Goal: Share content: Share content

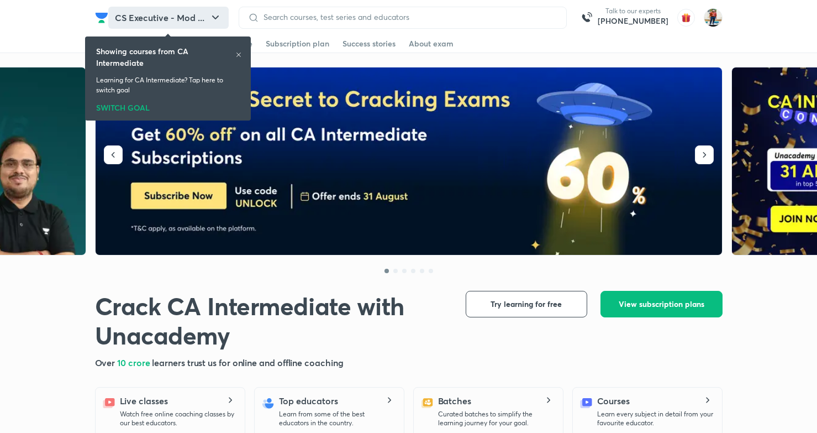
click at [218, 12] on icon "button" at bounding box center [215, 17] width 13 height 13
click at [216, 17] on icon "button" at bounding box center [215, 17] width 13 height 13
click at [239, 56] on icon at bounding box center [238, 54] width 7 height 7
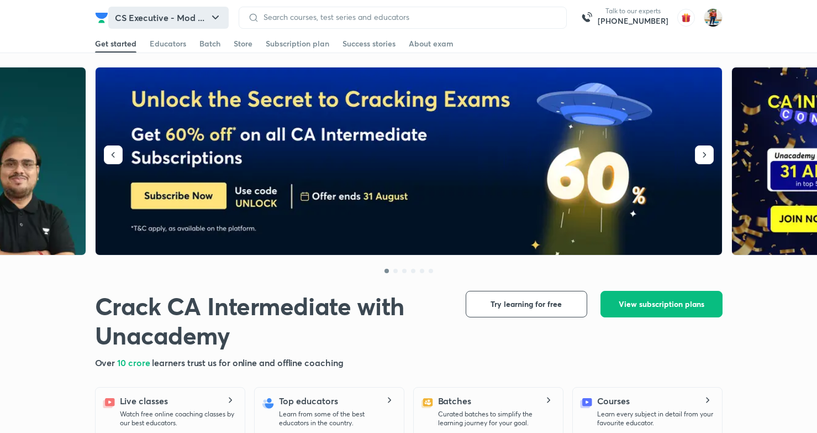
click at [217, 15] on icon "button" at bounding box center [215, 17] width 13 height 13
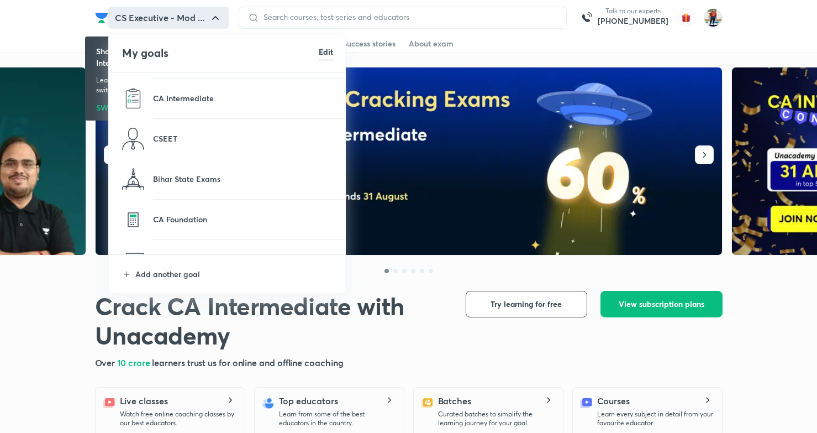
scroll to position [141, 0]
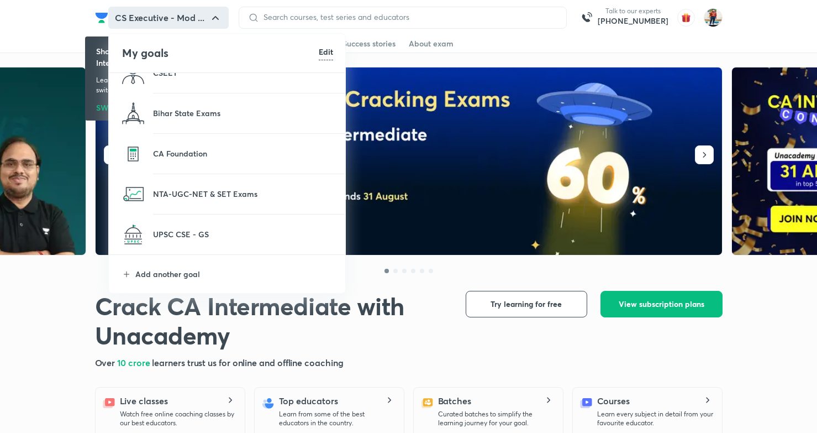
click at [245, 152] on p "CA Foundation" at bounding box center [243, 154] width 180 height 12
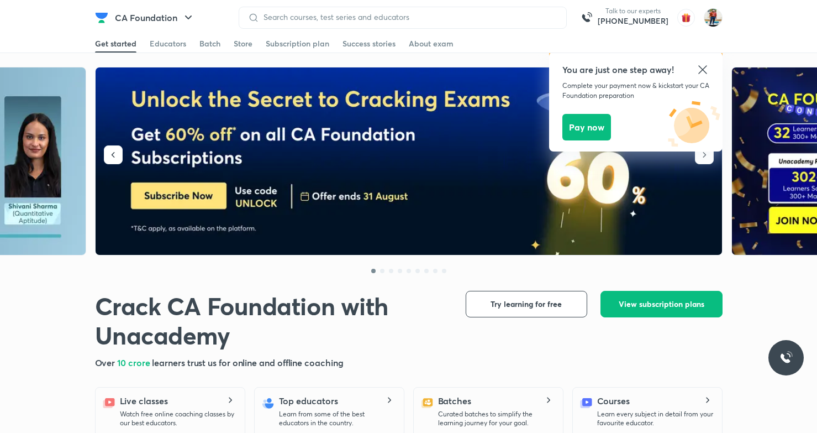
click at [703, 72] on icon at bounding box center [702, 69] width 13 height 13
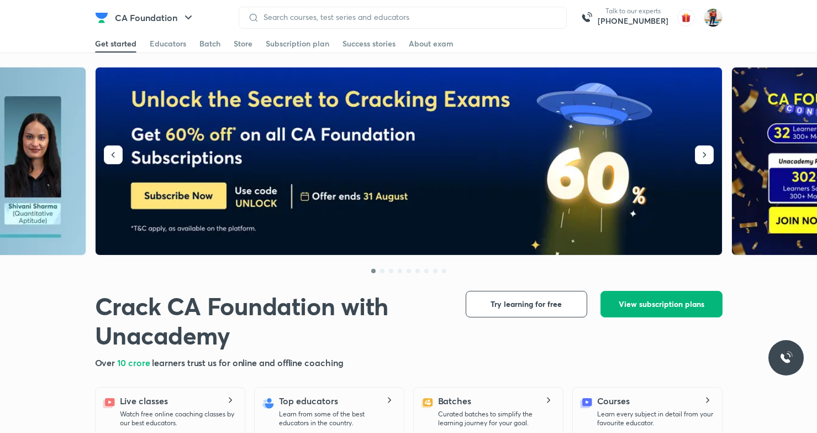
click at [647, 302] on span "View subscription plans" at bounding box center [662, 303] width 86 height 11
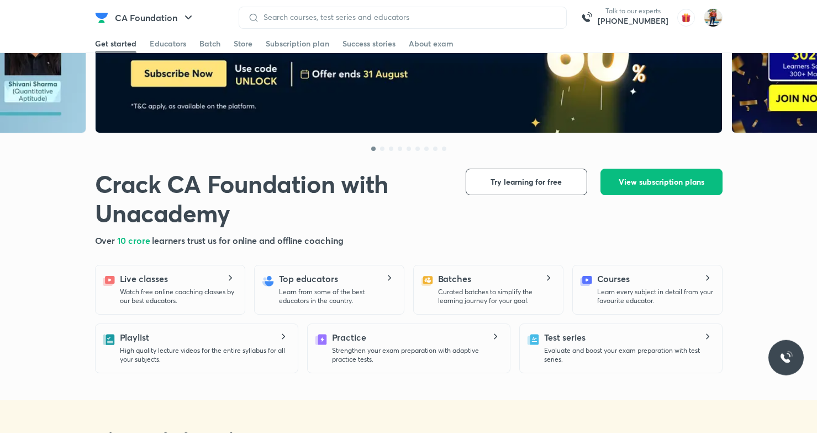
scroll to position [152, 0]
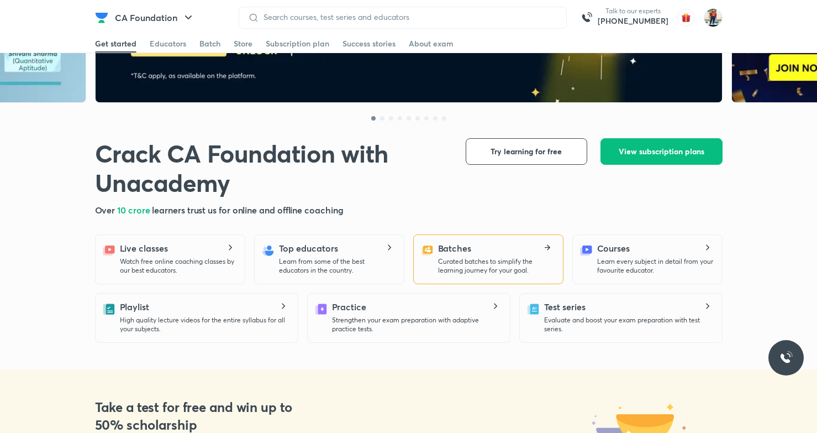
click at [484, 264] on p "Curated batches to simplify the learning journey for your goal." at bounding box center [496, 266] width 116 height 18
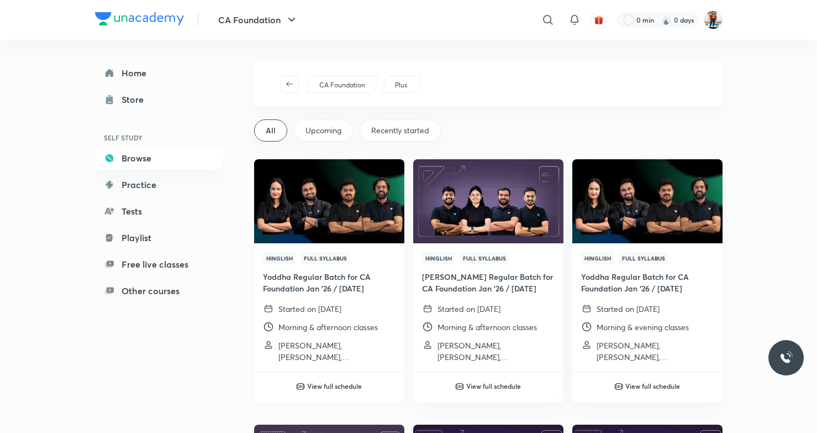
click at [362, 254] on div "Hinglish Full Syllabus" at bounding box center [329, 258] width 133 height 12
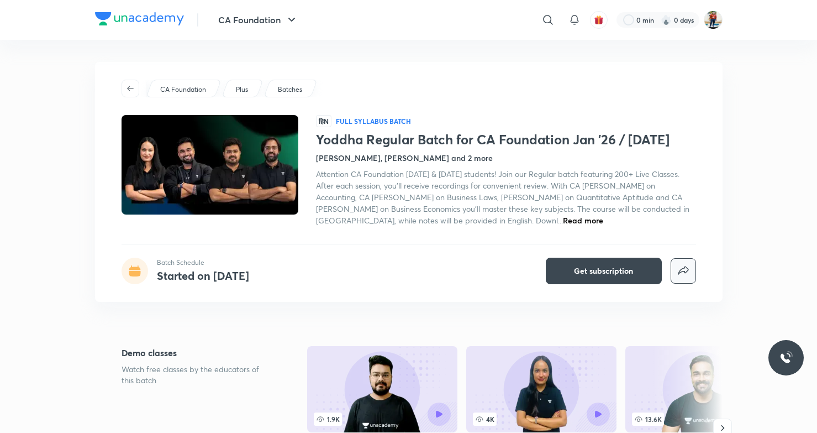
click at [681, 275] on icon "button" at bounding box center [683, 270] width 13 height 13
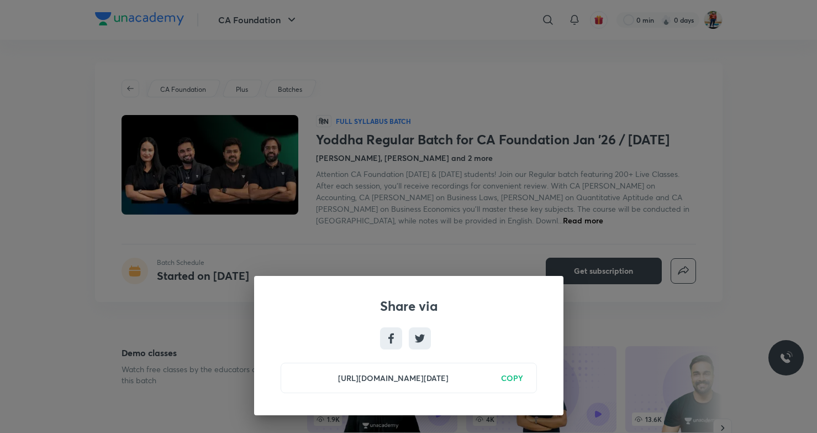
click at [516, 377] on h6 "COPY" at bounding box center [512, 378] width 22 height 12
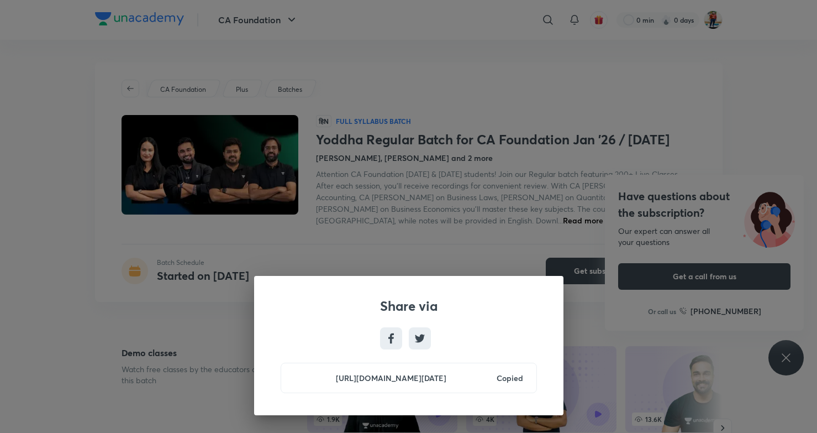
click at [577, 336] on div "Share via [URL][DOMAIN_NAME][DATE] Copied" at bounding box center [408, 216] width 817 height 433
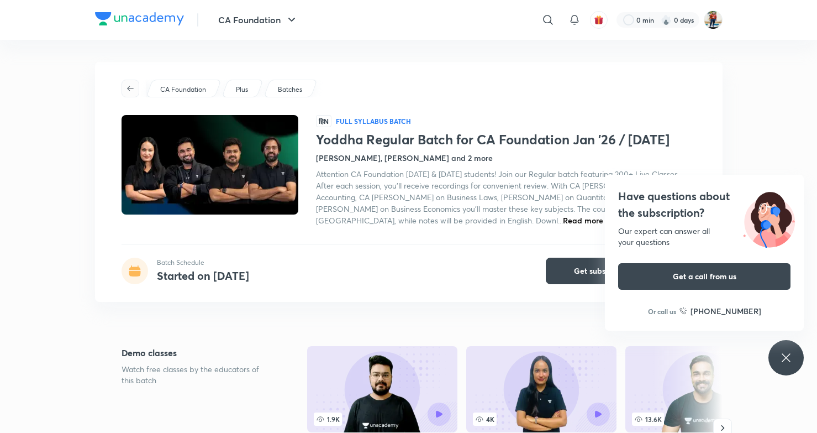
click at [125, 86] on span "button" at bounding box center [130, 88] width 17 height 9
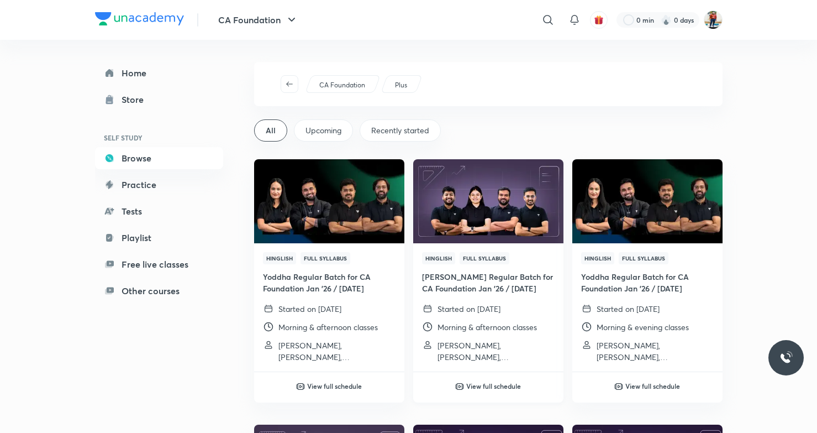
click at [489, 214] on img at bounding box center [488, 201] width 153 height 86
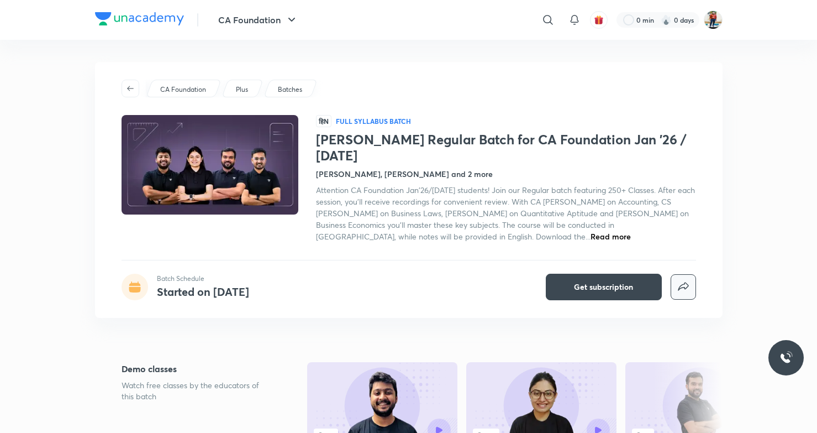
click at [686, 280] on icon "button" at bounding box center [683, 286] width 13 height 13
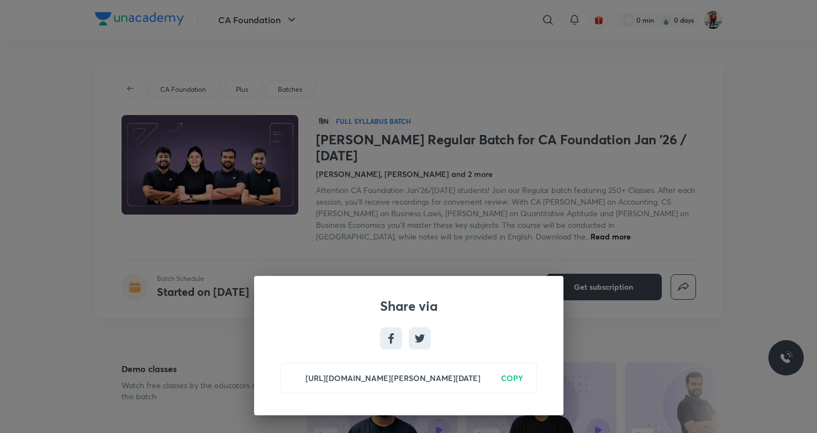
click at [514, 374] on h6 "COPY" at bounding box center [512, 378] width 22 height 12
